Goal: Navigation & Orientation: Understand site structure

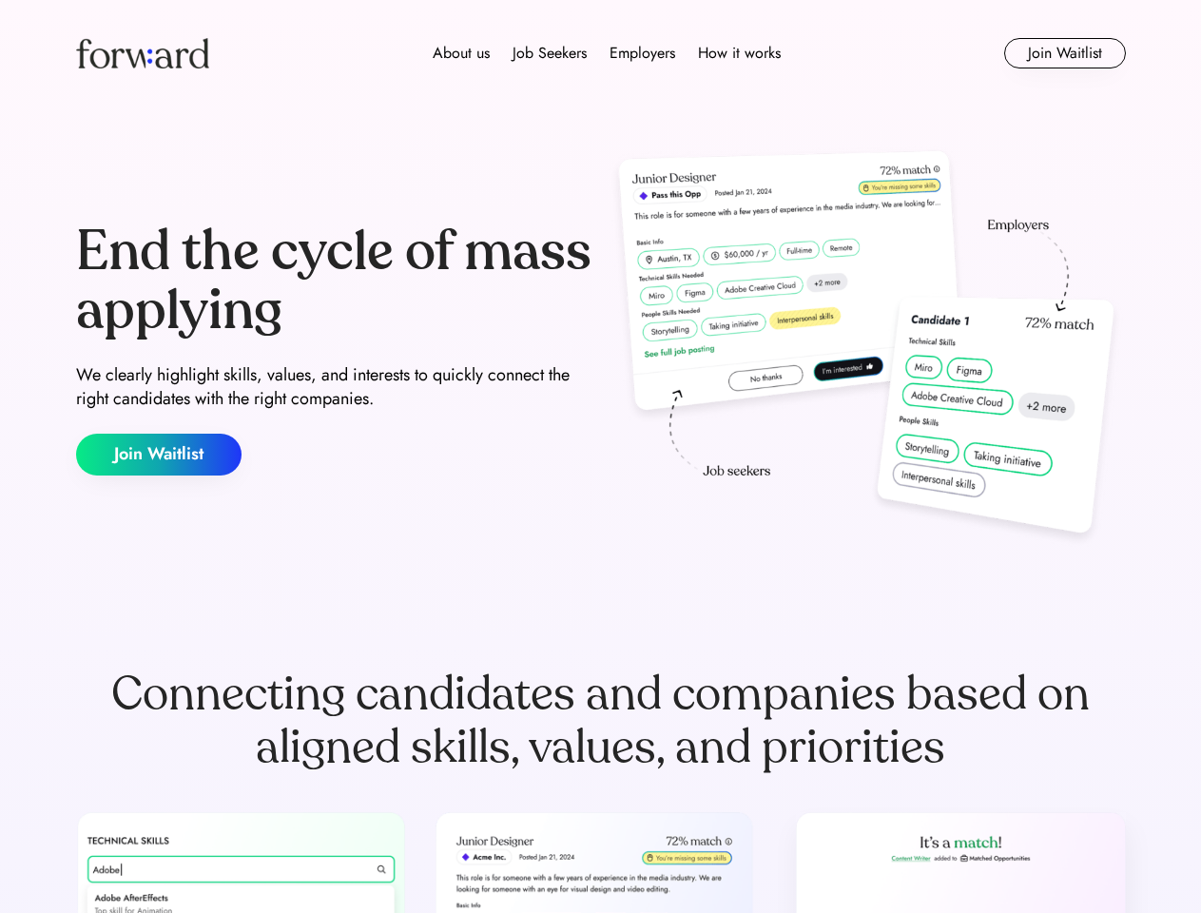
click at [600, 456] on div "End the cycle of mass applying We clearly highlight skills, values, and interes…" at bounding box center [601, 349] width 1050 height 409
click at [601, 53] on div "About us Job Seekers Employers How it works" at bounding box center [606, 53] width 749 height 23
click at [143, 53] on img at bounding box center [142, 53] width 133 height 30
click at [607, 53] on div "About us Job Seekers Employers How it works" at bounding box center [606, 53] width 749 height 23
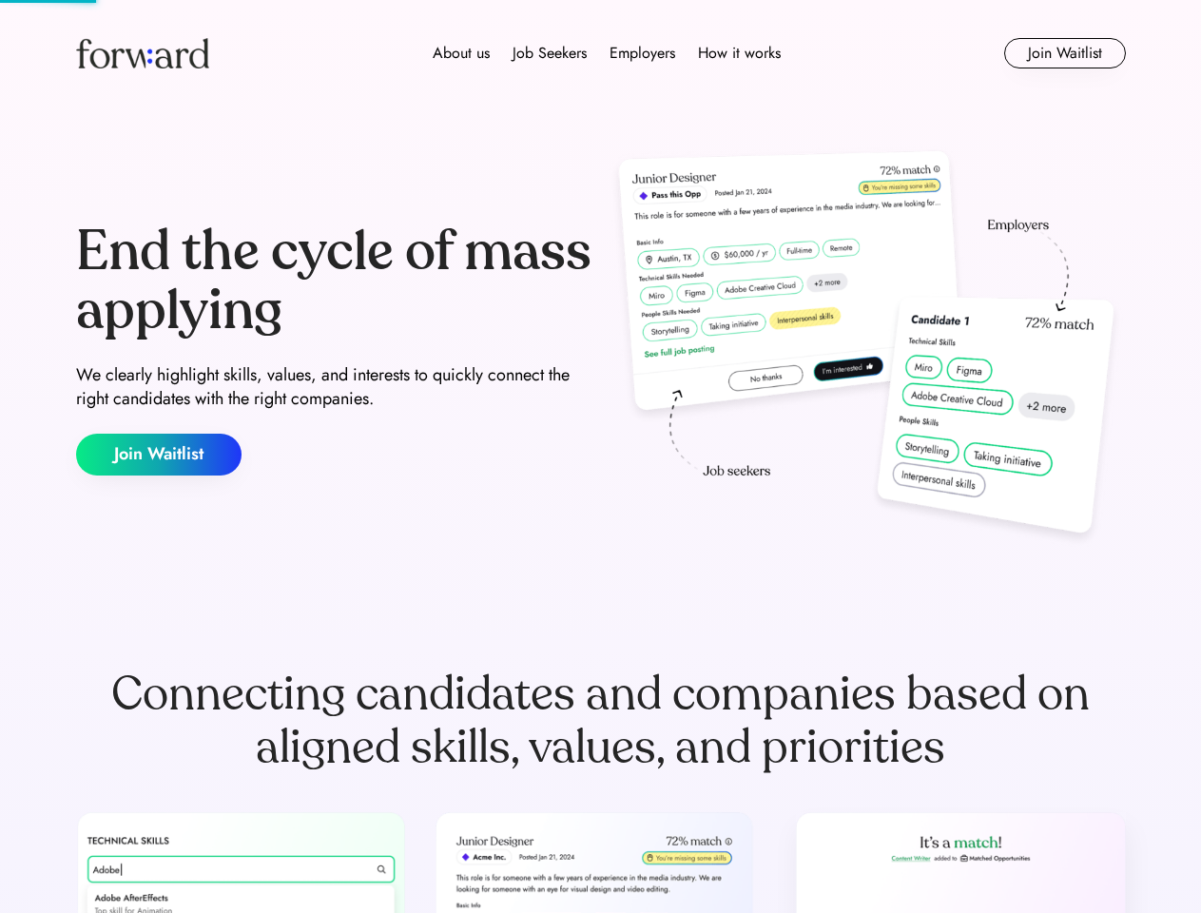
click at [461, 53] on div "About us" at bounding box center [461, 53] width 57 height 23
click at [550, 53] on div "Job Seekers" at bounding box center [550, 53] width 74 height 23
click at [642, 53] on div "Employers" at bounding box center [643, 53] width 66 height 23
click at [738, 53] on div "How it works" at bounding box center [739, 53] width 83 height 23
click at [1064, 53] on button "Join Waitlist" at bounding box center [1065, 53] width 122 height 30
